Goal: Information Seeking & Learning: Learn about a topic

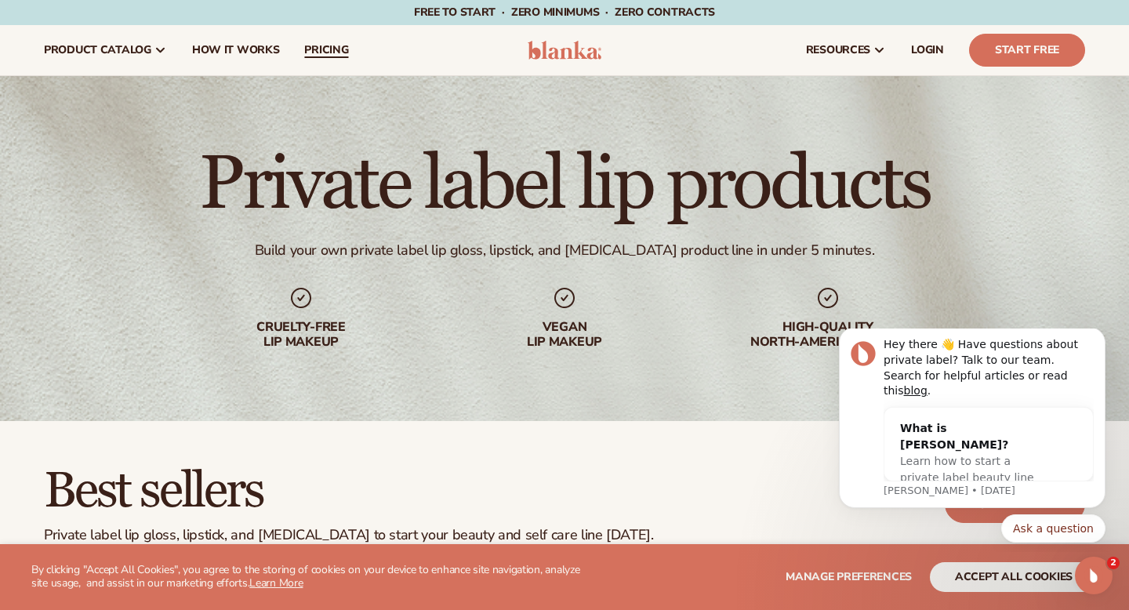
click at [322, 48] on span "pricing" at bounding box center [326, 50] width 44 height 13
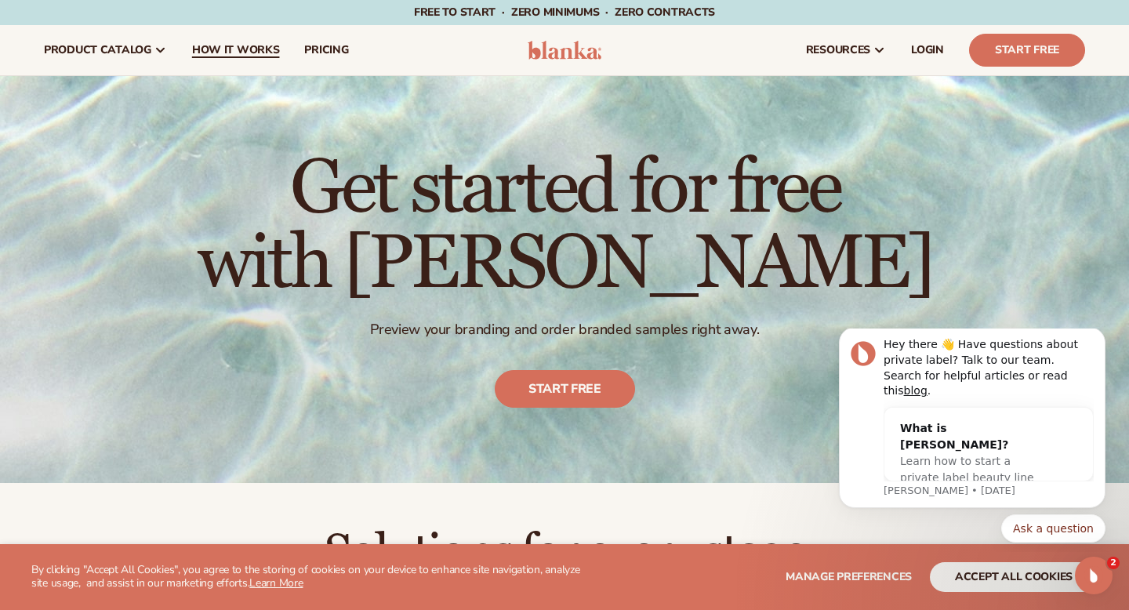
click at [242, 54] on span "How It Works" at bounding box center [236, 50] width 88 height 13
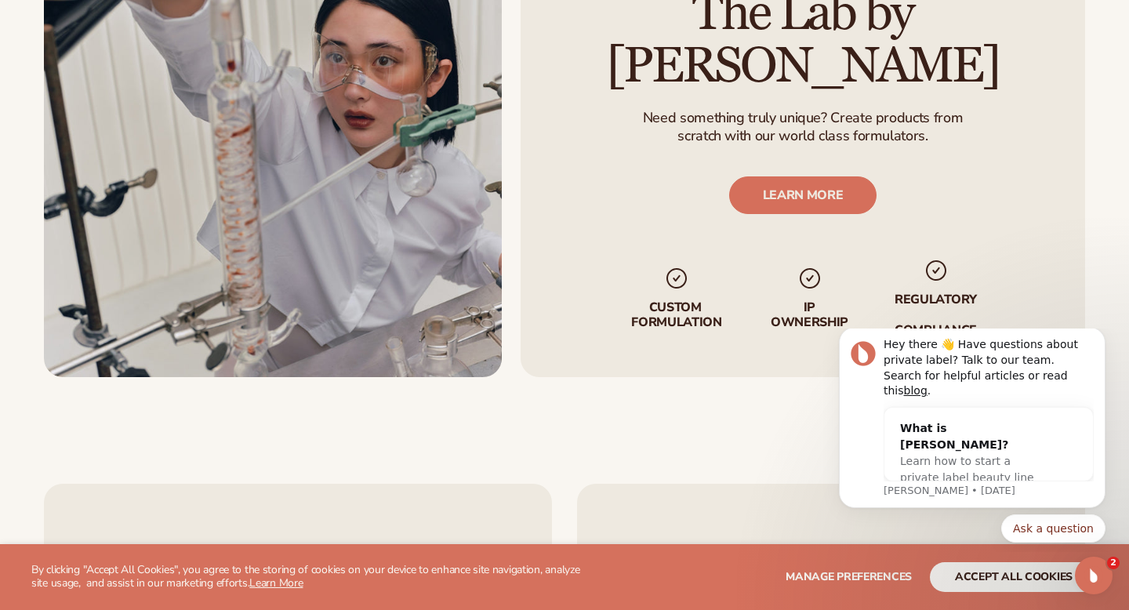
scroll to position [2736, 0]
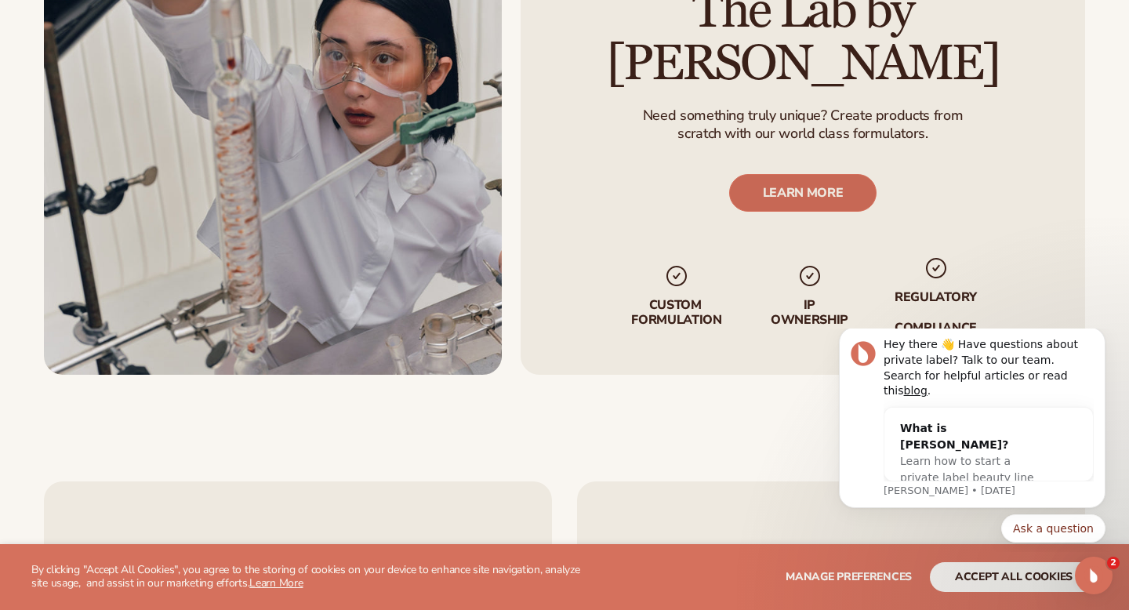
click at [838, 174] on link "LEARN MORE" at bounding box center [803, 193] width 148 height 38
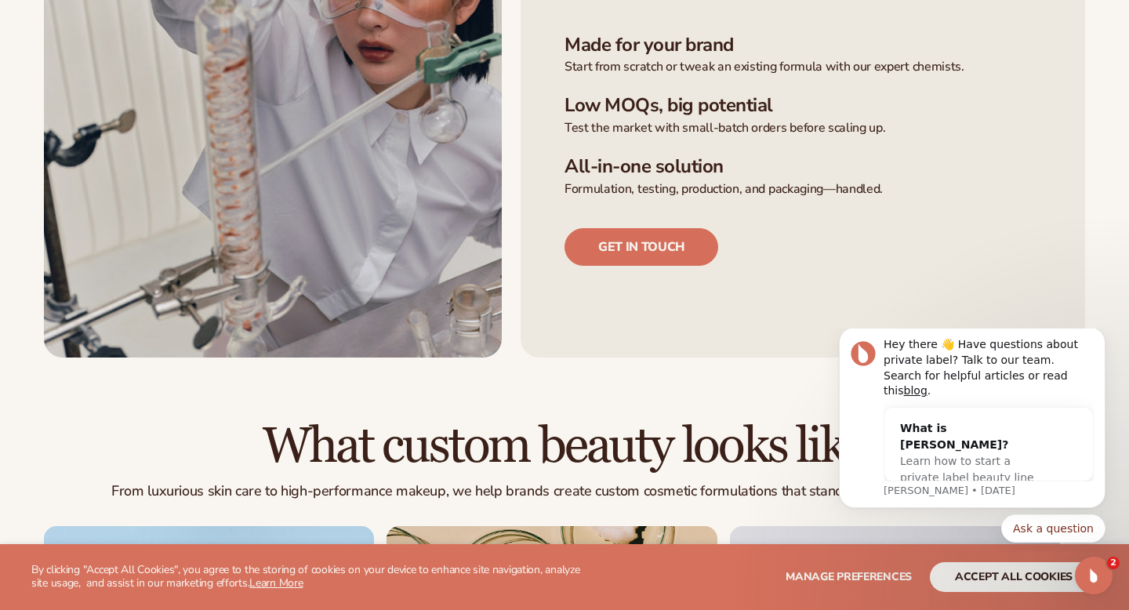
scroll to position [597, 0]
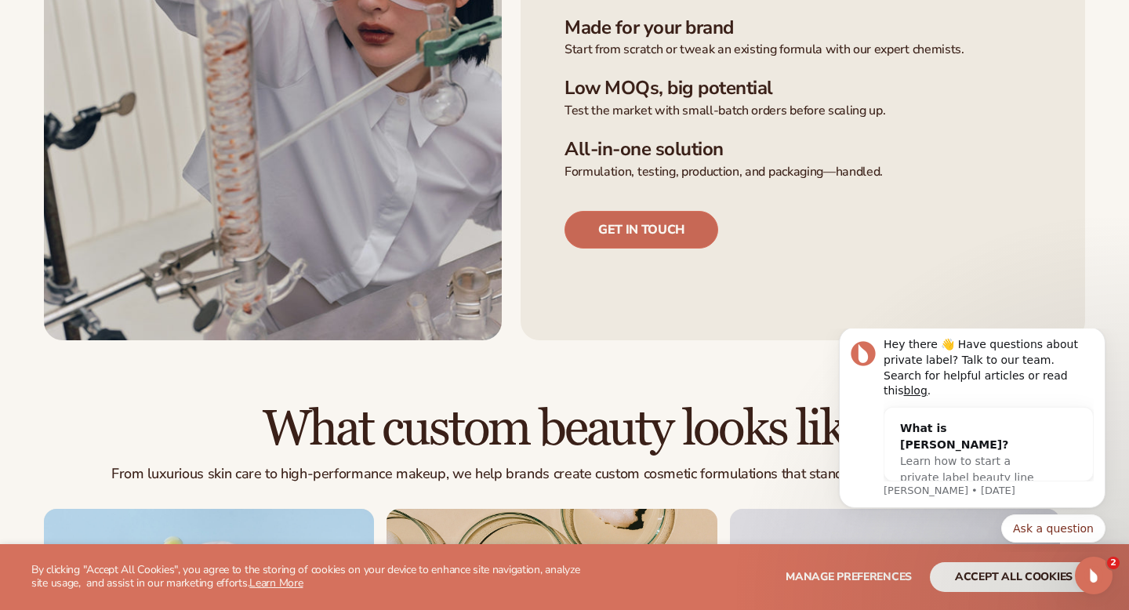
click at [613, 227] on link "Get in touch" at bounding box center [642, 230] width 154 height 38
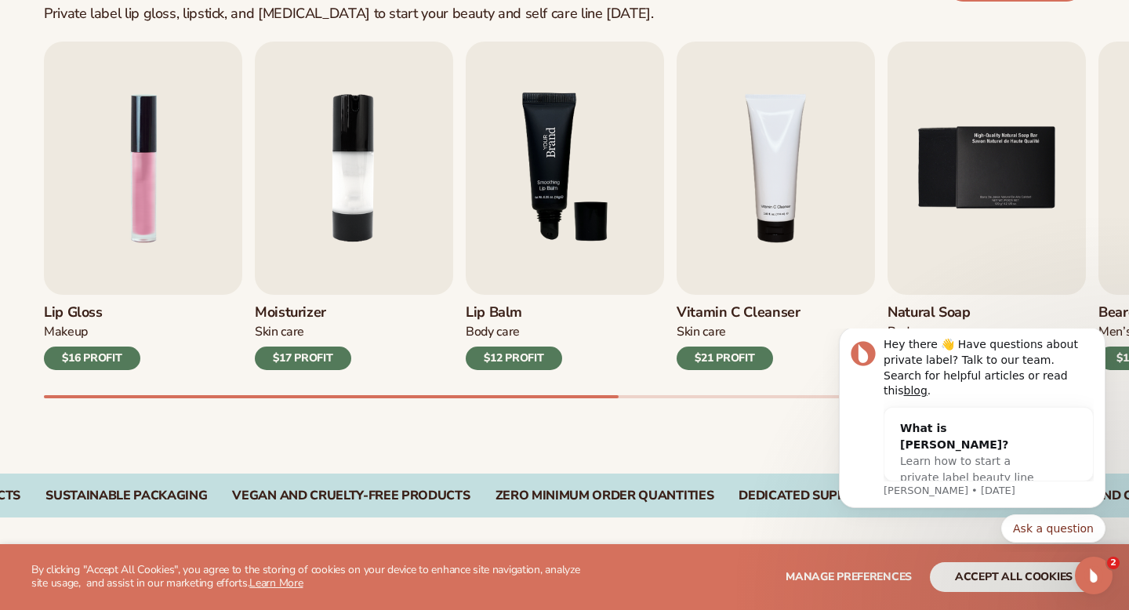
click at [574, 206] on img "3 / 9" at bounding box center [565, 168] width 198 height 253
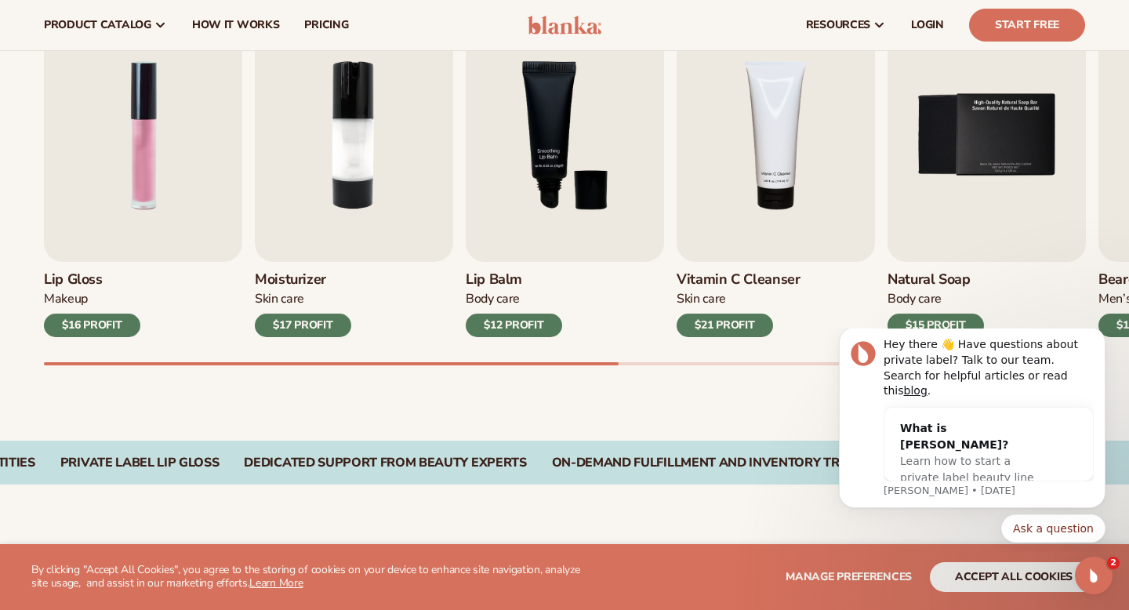
scroll to position [552, 0]
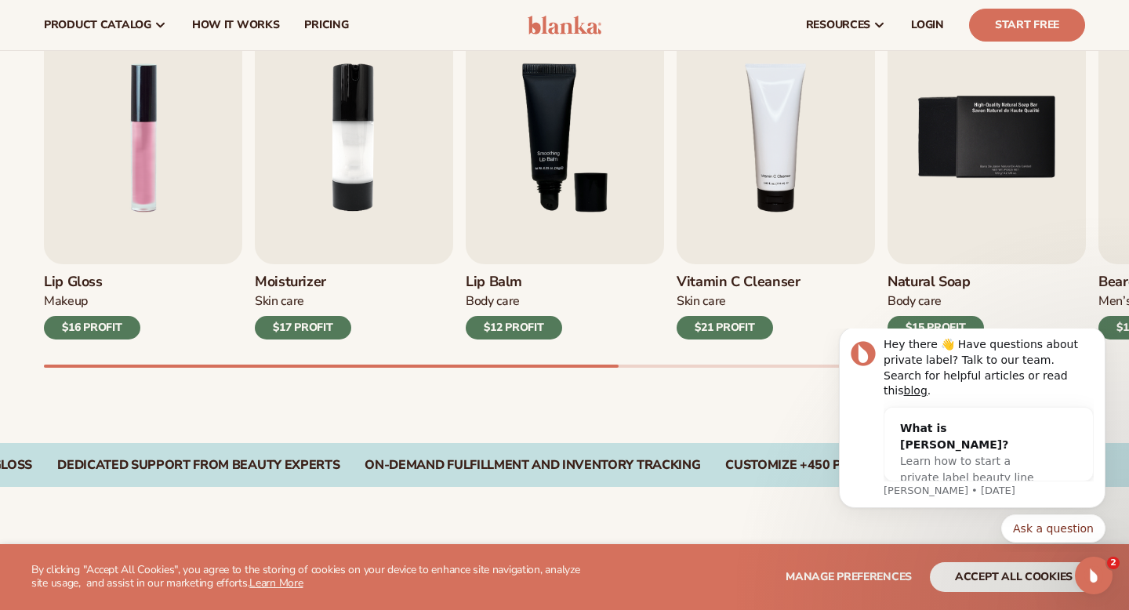
click at [93, 471] on div "Private label lip gloss" at bounding box center [19, 465] width 159 height 15
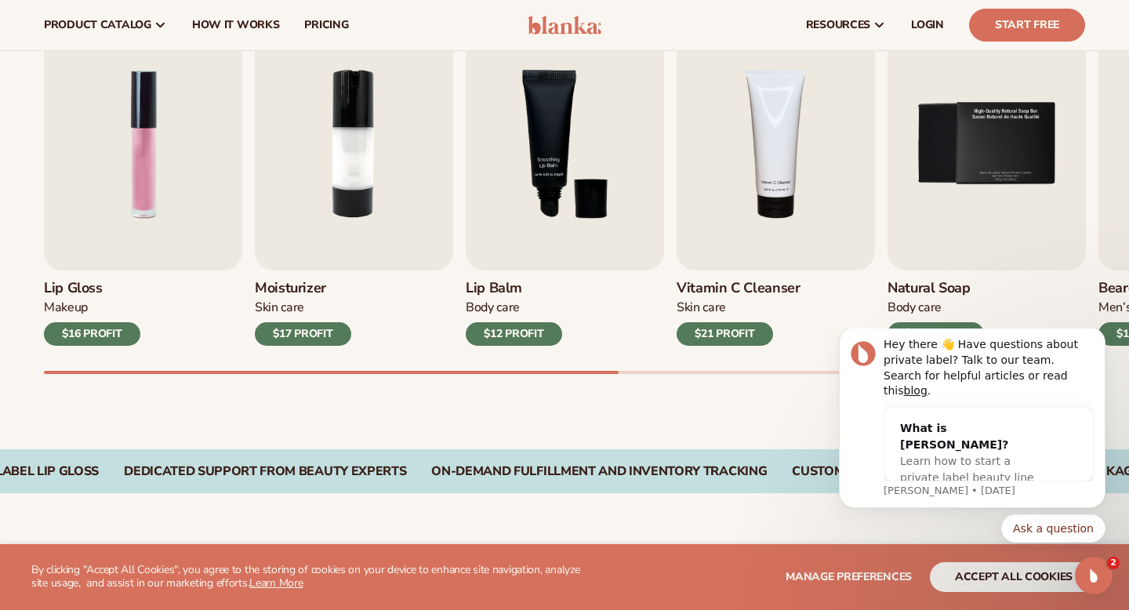
click at [88, 477] on div "Private label lip gloss" at bounding box center [19, 471] width 159 height 15
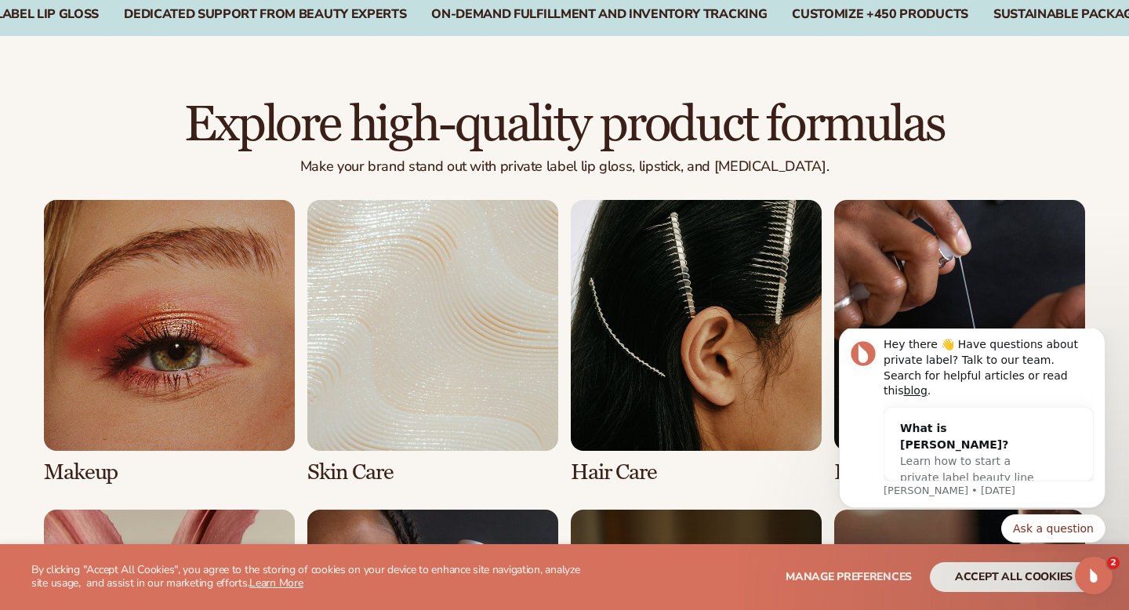
scroll to position [1006, 0]
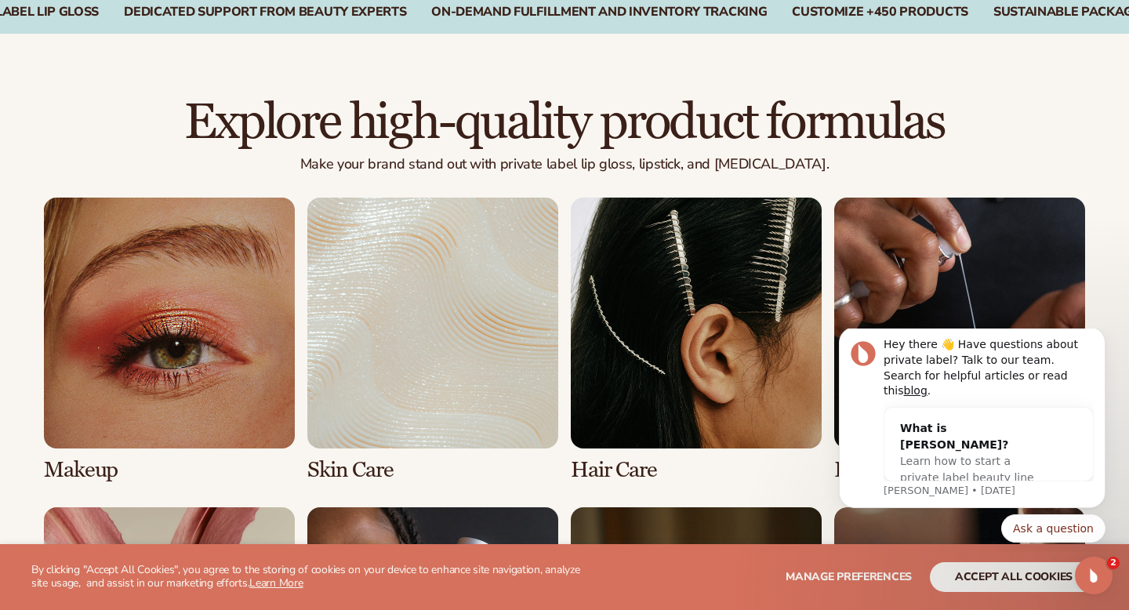
click at [75, 467] on link "1 / 8" at bounding box center [169, 340] width 251 height 285
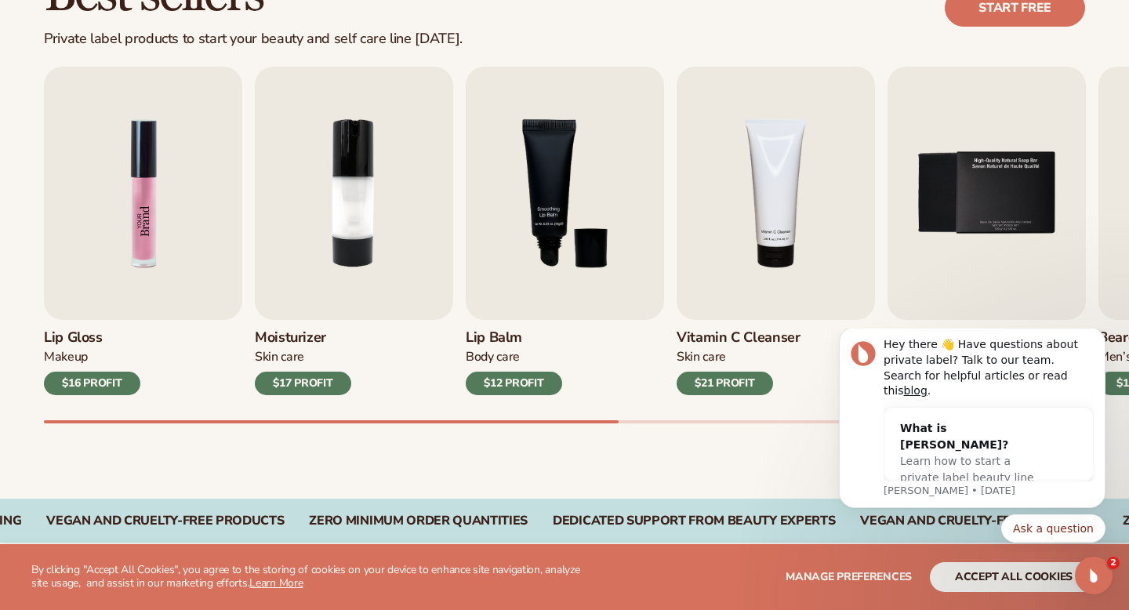
click at [176, 237] on img "1 / 9" at bounding box center [143, 193] width 198 height 253
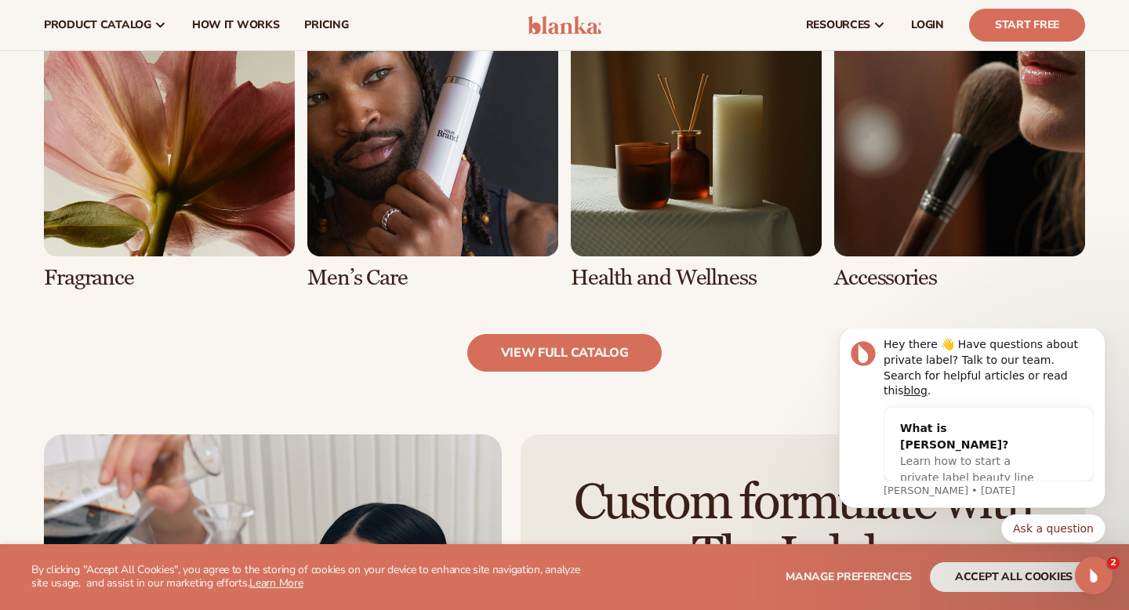
scroll to position [1483, 0]
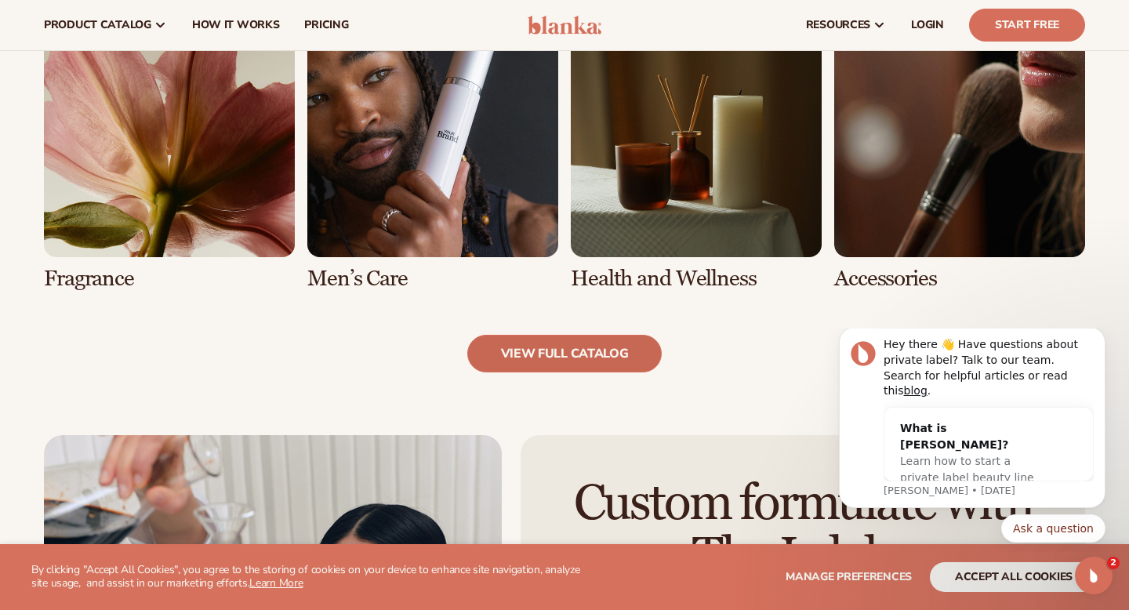
click at [569, 354] on link "view full catalog" at bounding box center [564, 354] width 195 height 38
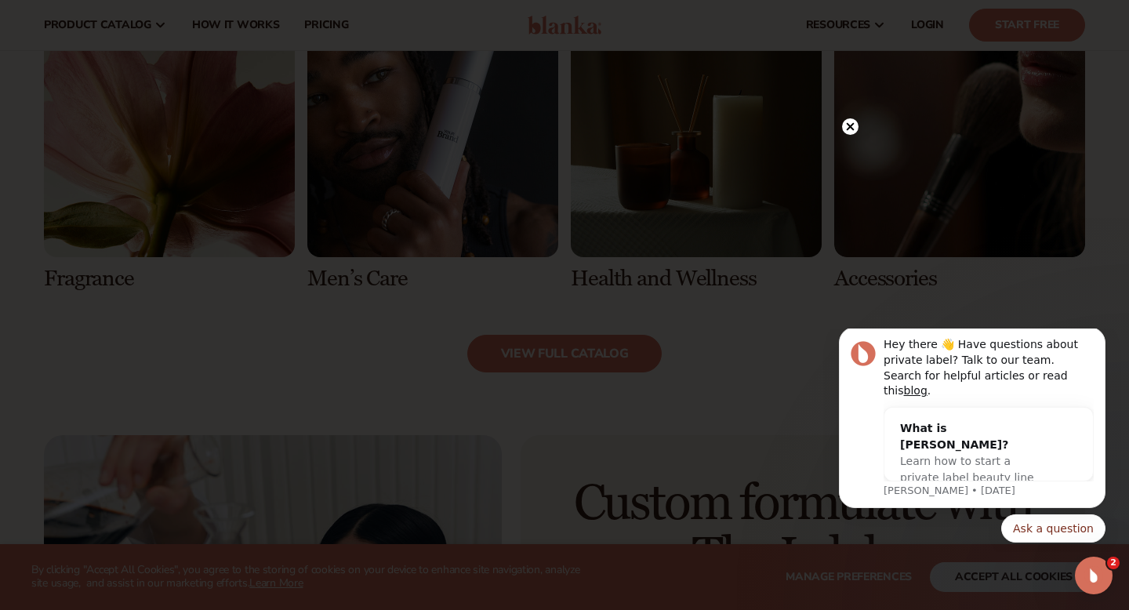
click at [855, 126] on circle at bounding box center [850, 126] width 16 height 16
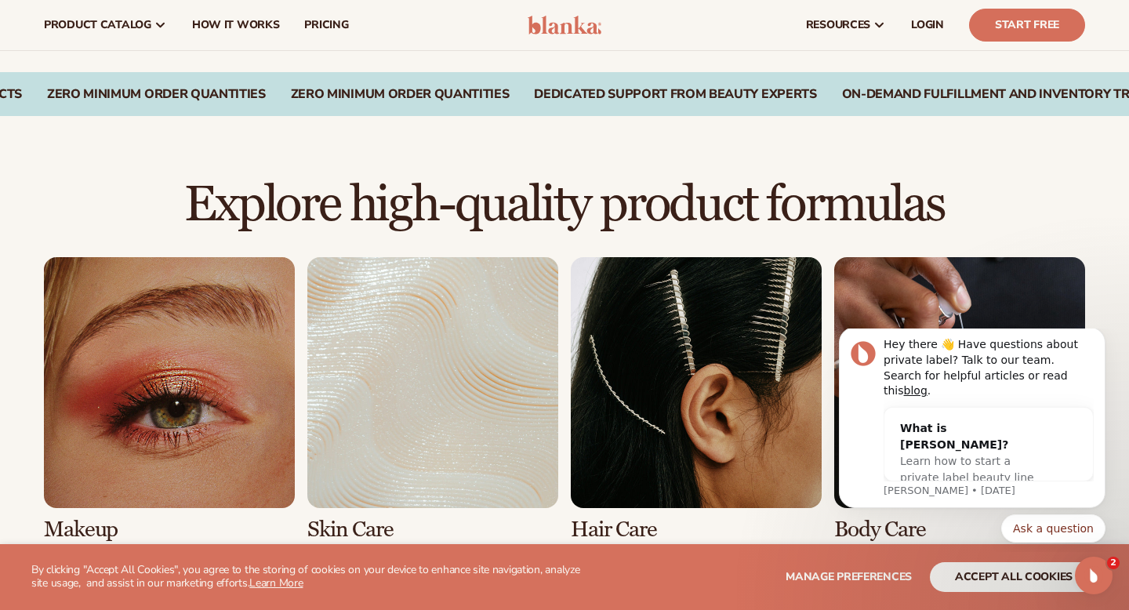
scroll to position [0, 0]
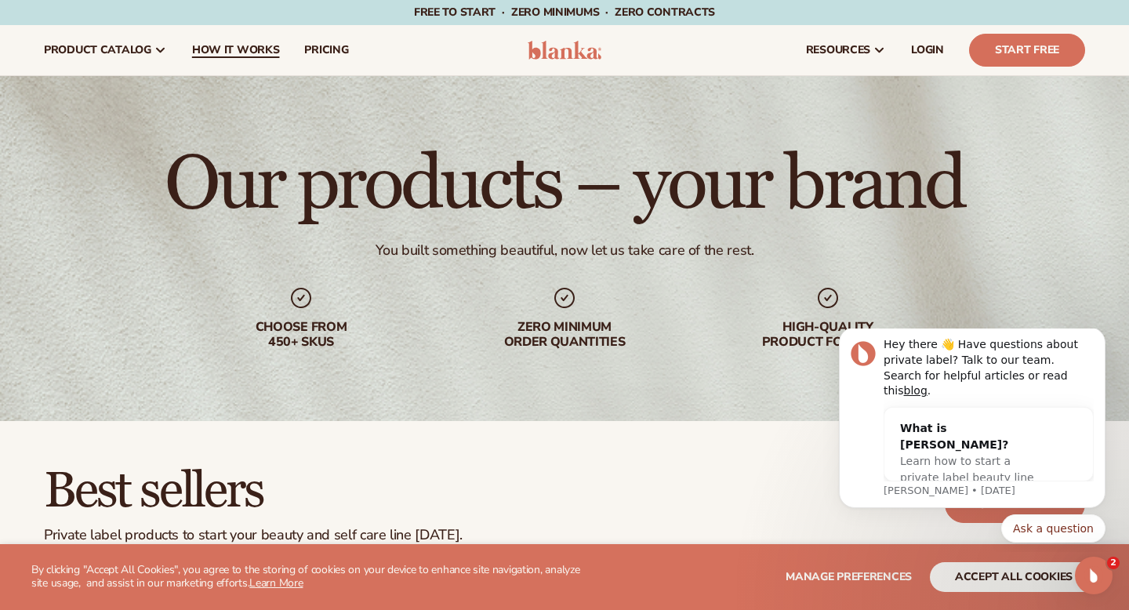
click at [246, 45] on span "How It Works" at bounding box center [236, 50] width 88 height 13
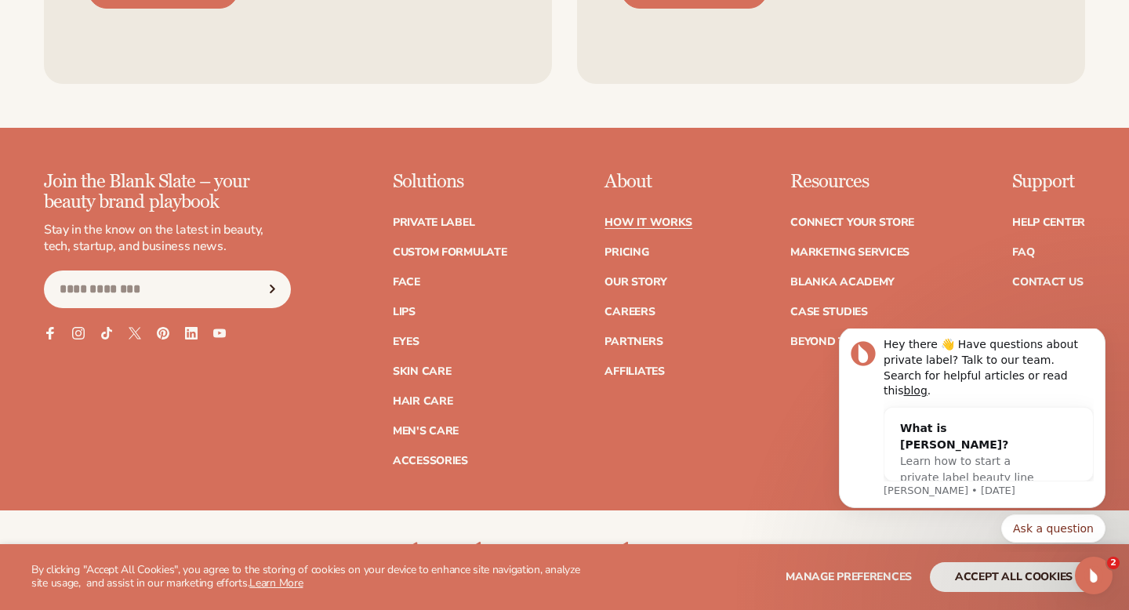
scroll to position [3432, 0]
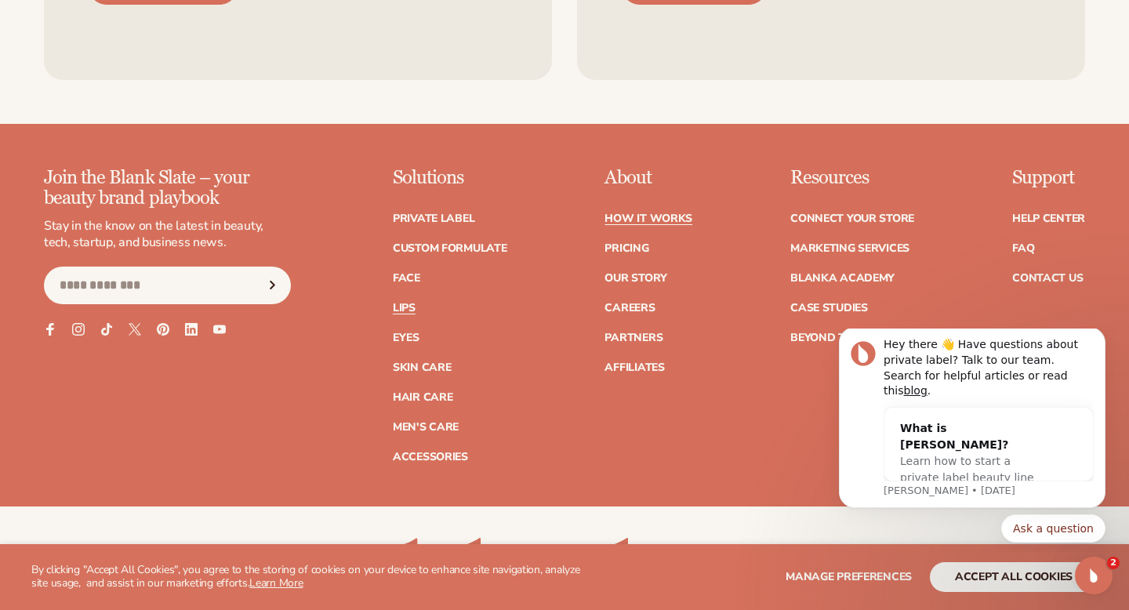
click at [412, 303] on link "Lips" at bounding box center [404, 308] width 23 height 11
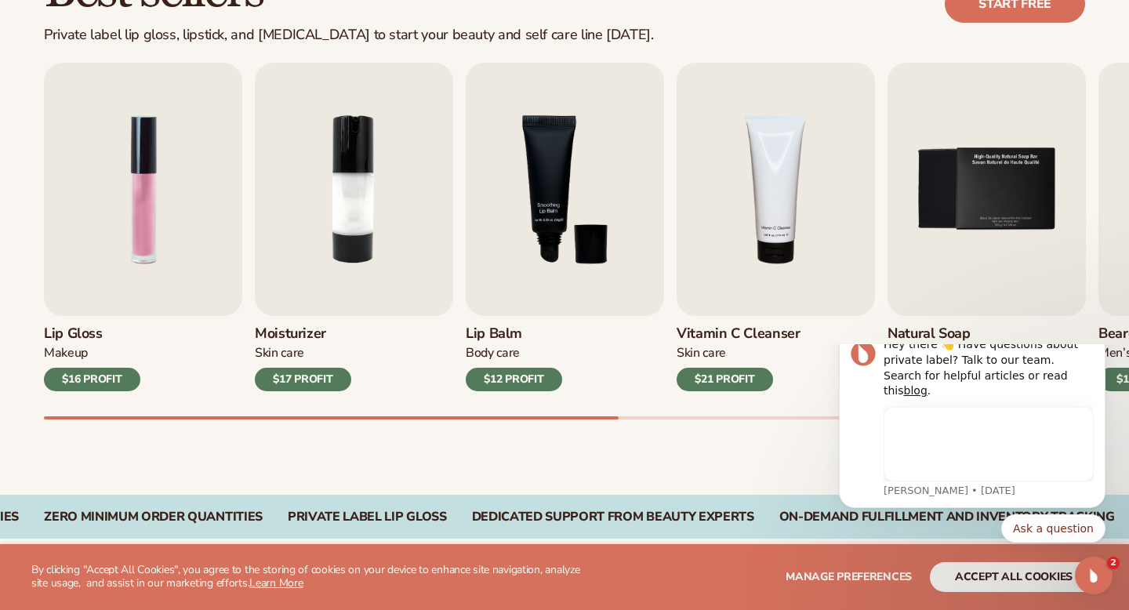
scroll to position [501, 0]
